Goal: Find contact information: Find contact information

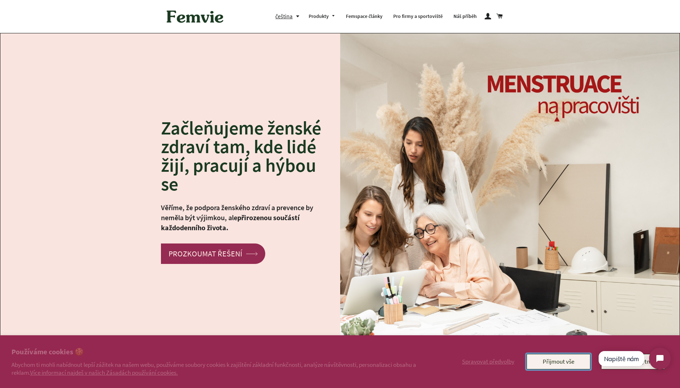
click at [556, 359] on button "Přijmout vše" at bounding box center [559, 361] width 64 height 15
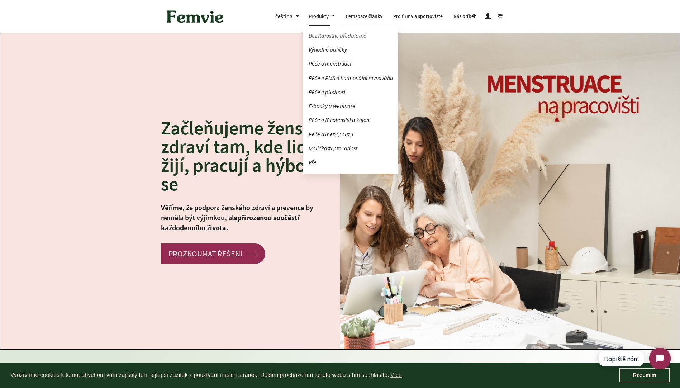
click at [324, 34] on link "Bezstarostné předplatné" at bounding box center [350, 35] width 95 height 13
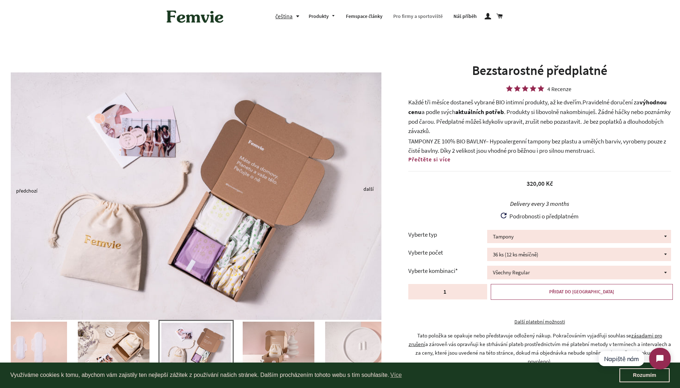
click at [411, 17] on link "Pro firmy a sportoviště" at bounding box center [418, 16] width 60 height 19
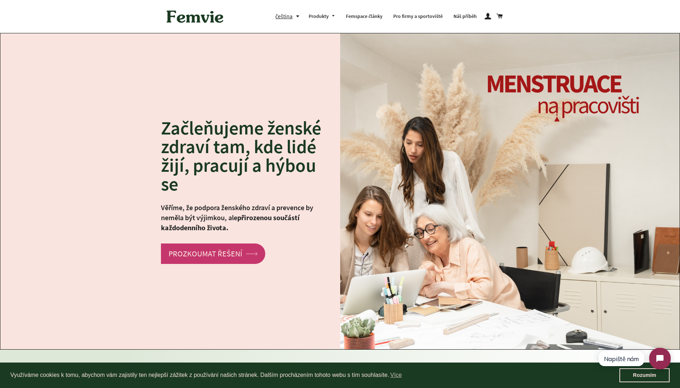
click at [213, 250] on link "PROZKOUMAT ŘEŠENÍ arrow Created with Sketch." at bounding box center [213, 253] width 104 height 20
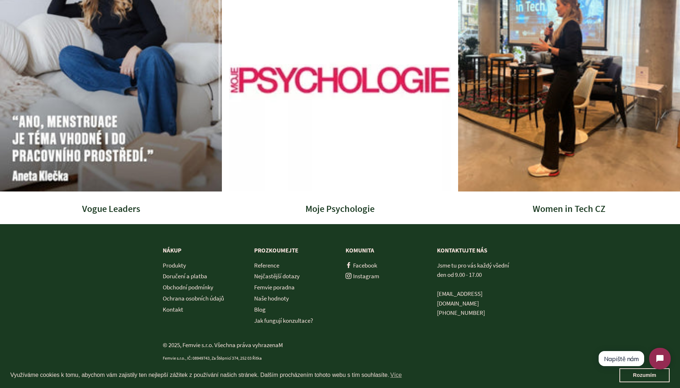
scroll to position [2287, 0]
